Goal: Task Accomplishment & Management: Complete application form

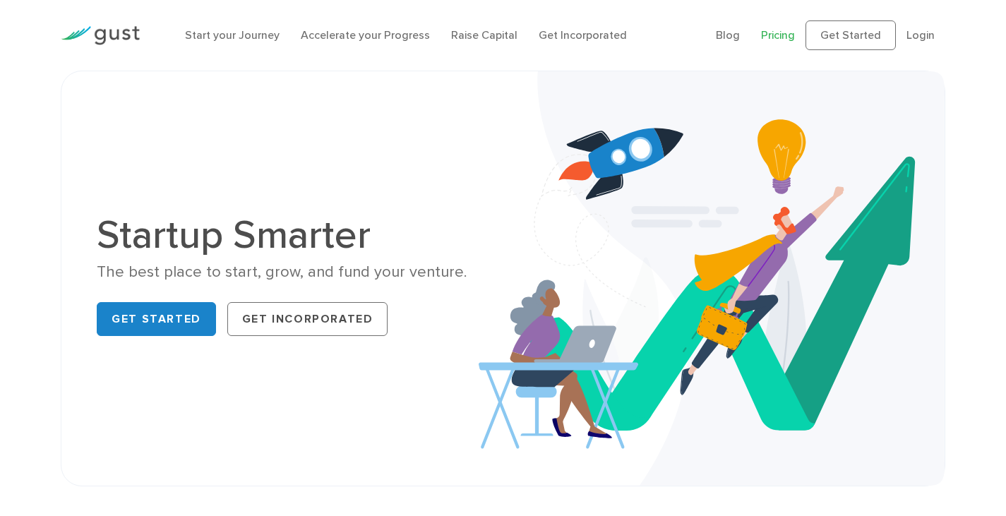
click at [790, 38] on link "Pricing" at bounding box center [778, 34] width 34 height 13
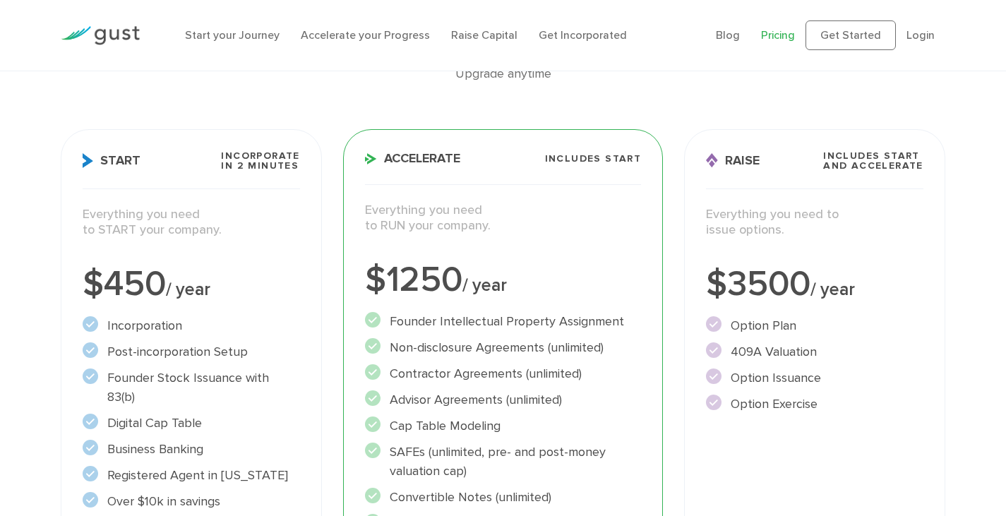
scroll to position [141, 0]
click at [237, 37] on link "Start your Journey" at bounding box center [232, 34] width 95 height 13
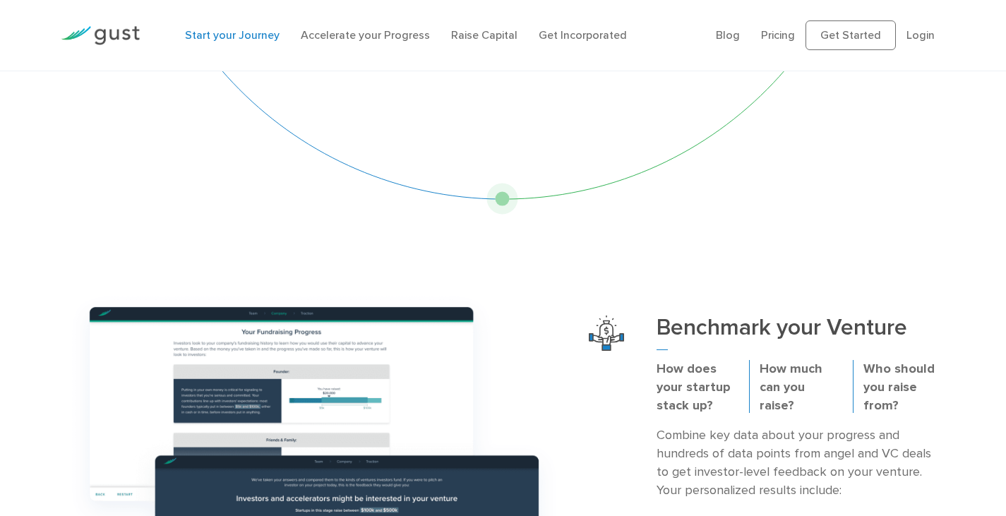
scroll to position [282, 0]
